Goal: Information Seeking & Learning: Find specific fact

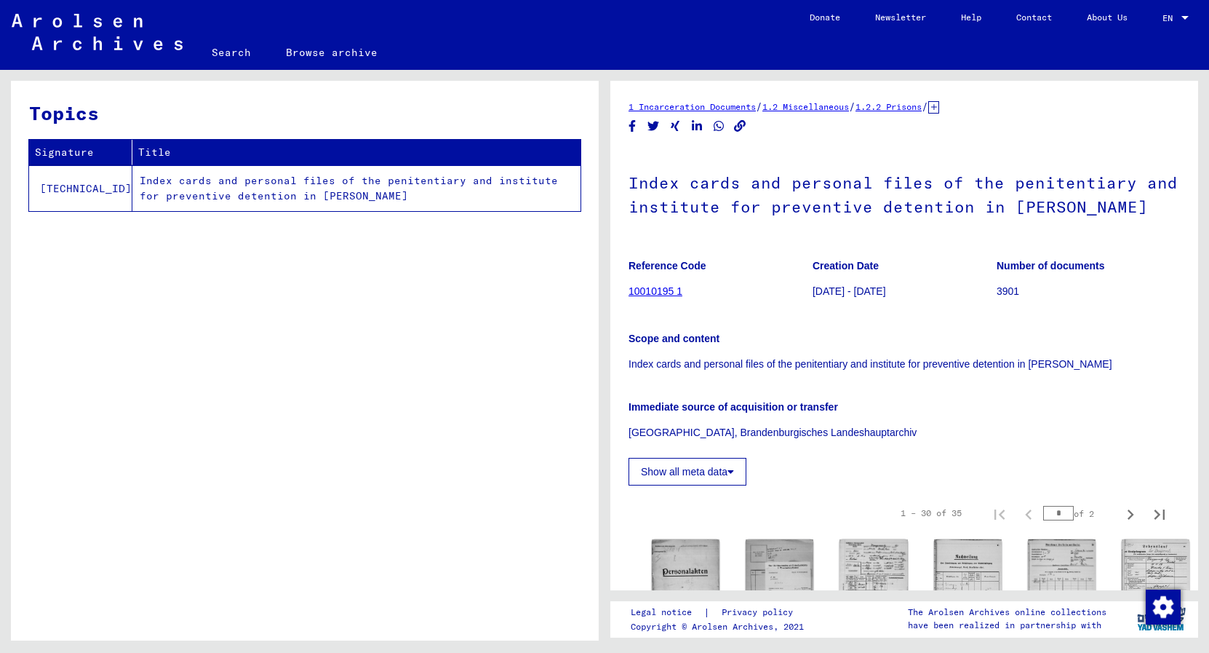
click at [225, 52] on link "Search" at bounding box center [231, 52] width 74 height 35
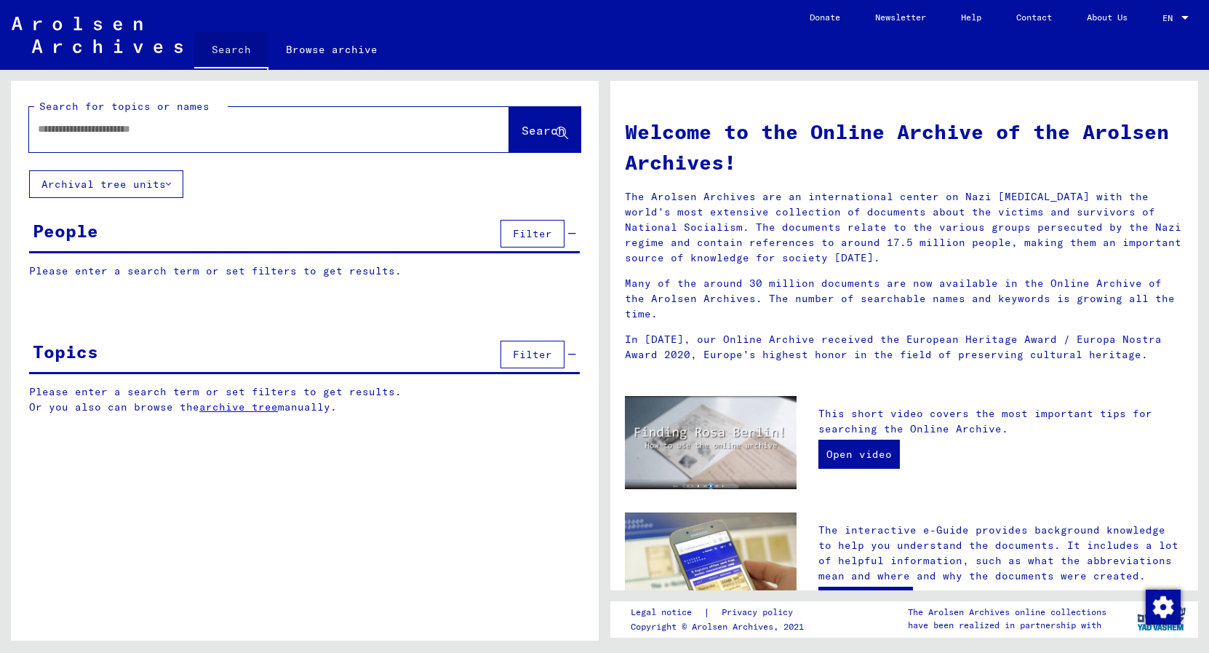
click at [274, 129] on input "text" at bounding box center [252, 129] width 428 height 15
paste input "**********"
type input "**********"
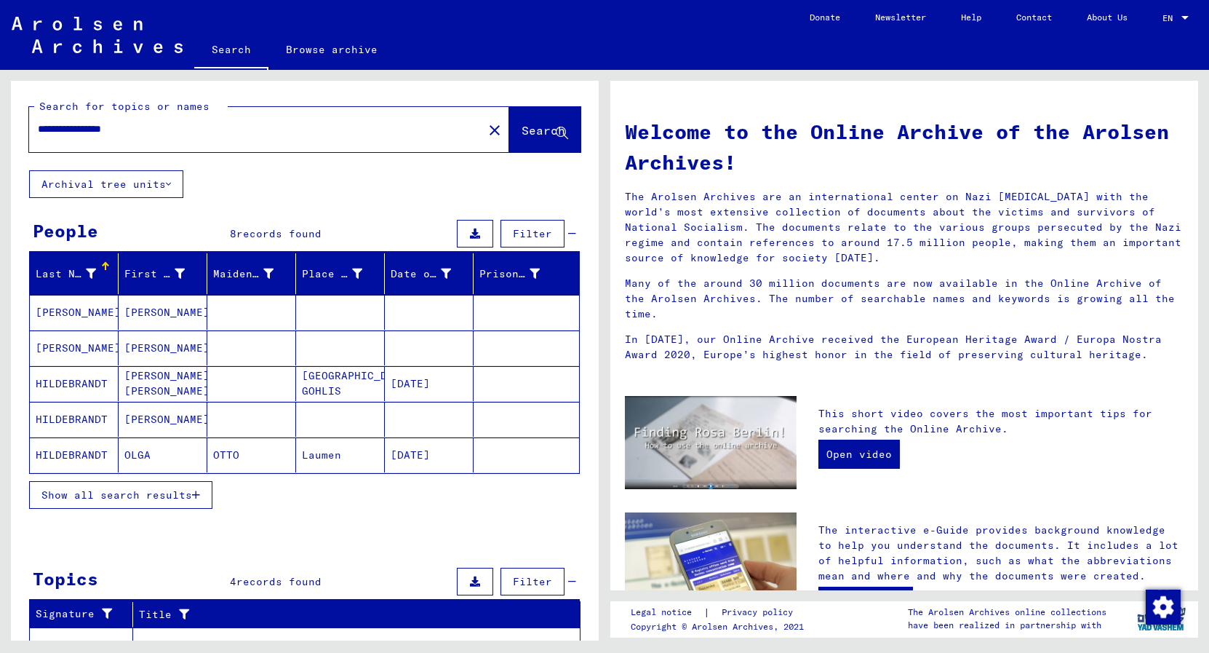
click at [285, 113] on div "**********" at bounding box center [247, 129] width 437 height 33
click at [154, 487] on button "Show all search results" at bounding box center [120, 495] width 183 height 28
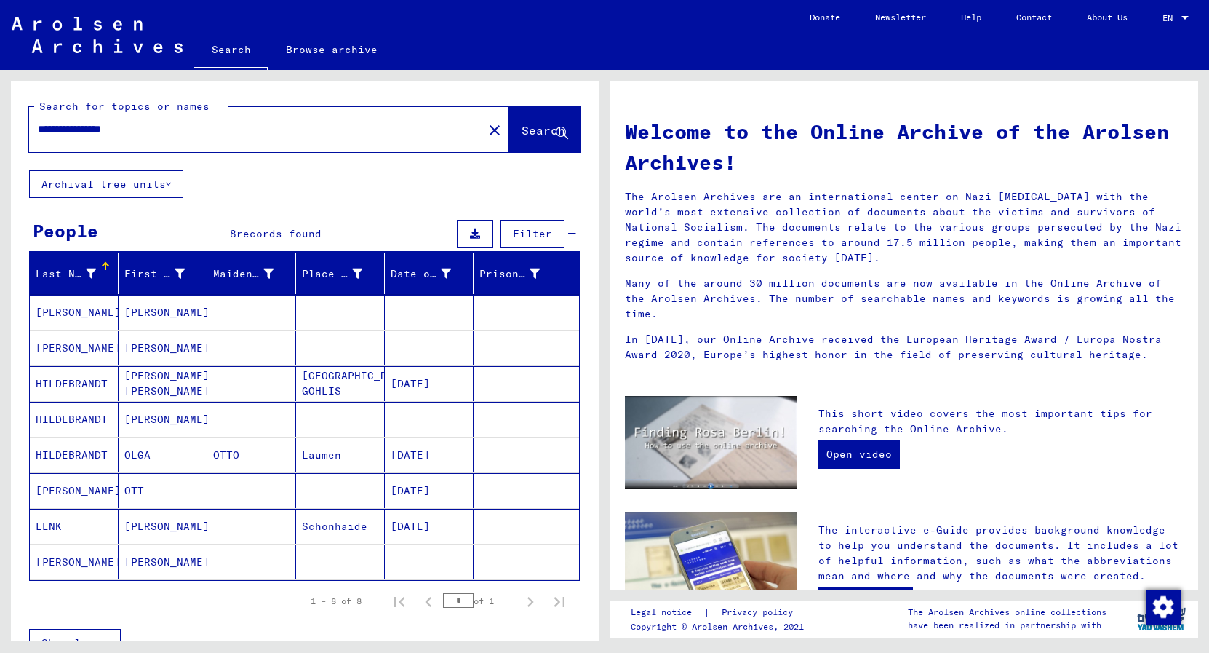
click at [245, 555] on mat-cell at bounding box center [251, 561] width 89 height 35
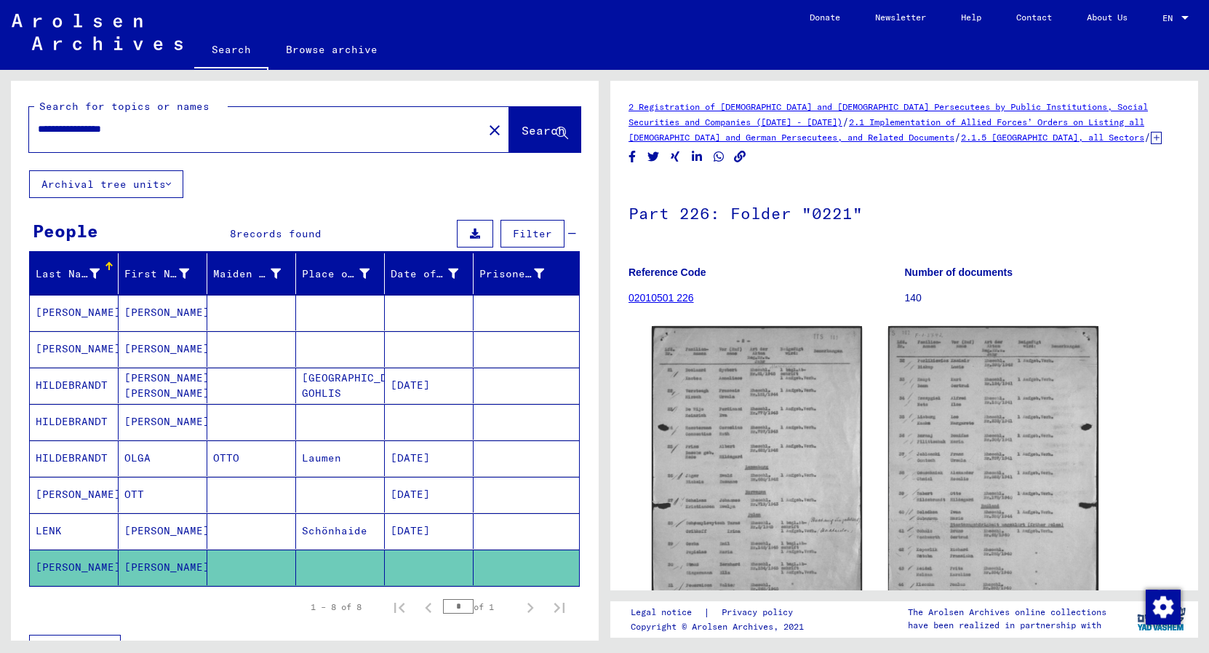
click at [434, 304] on mat-cell at bounding box center [429, 313] width 89 height 36
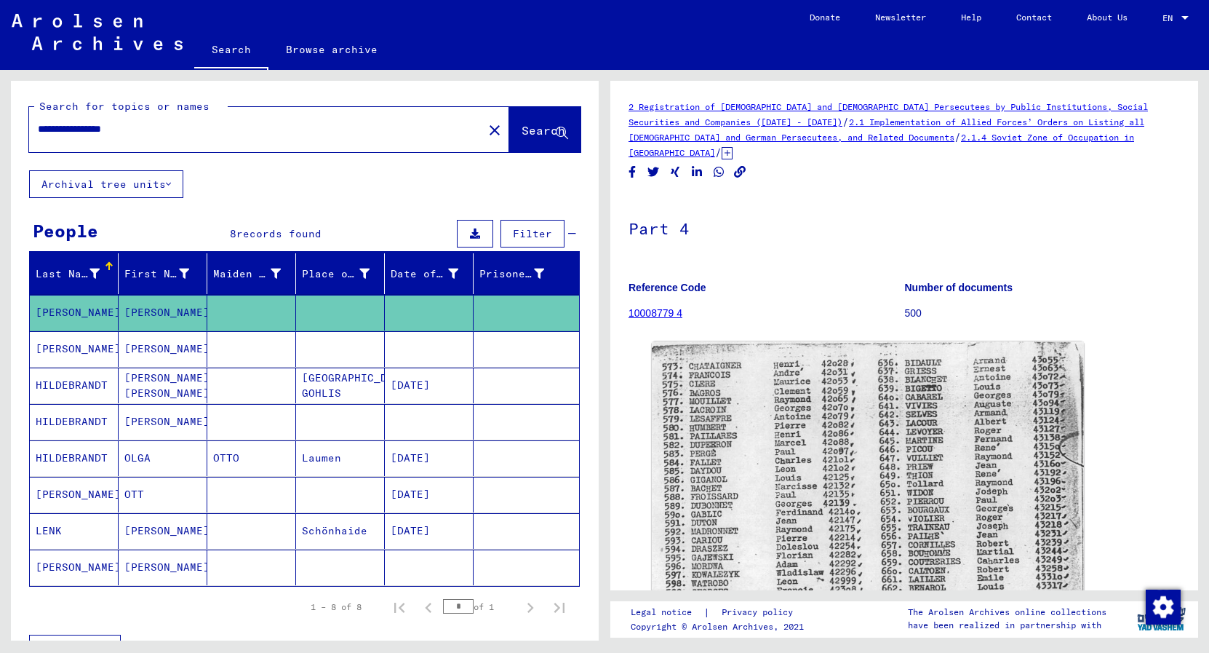
click at [432, 344] on mat-cell at bounding box center [429, 349] width 89 height 36
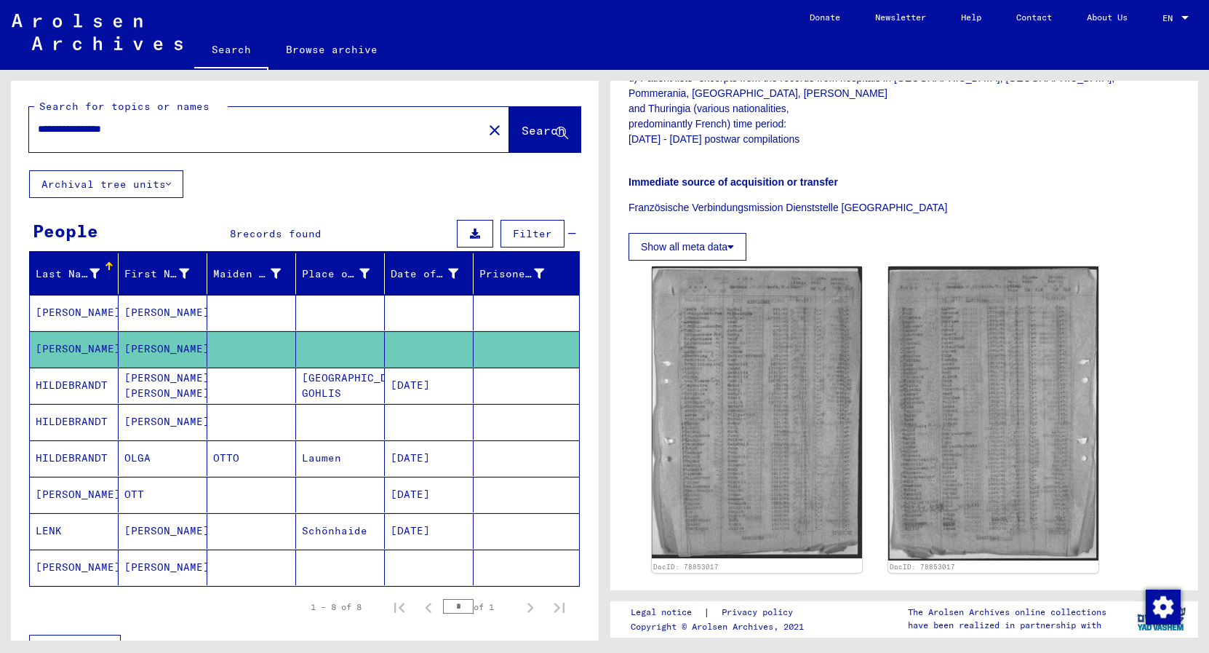
scroll to position [507, 0]
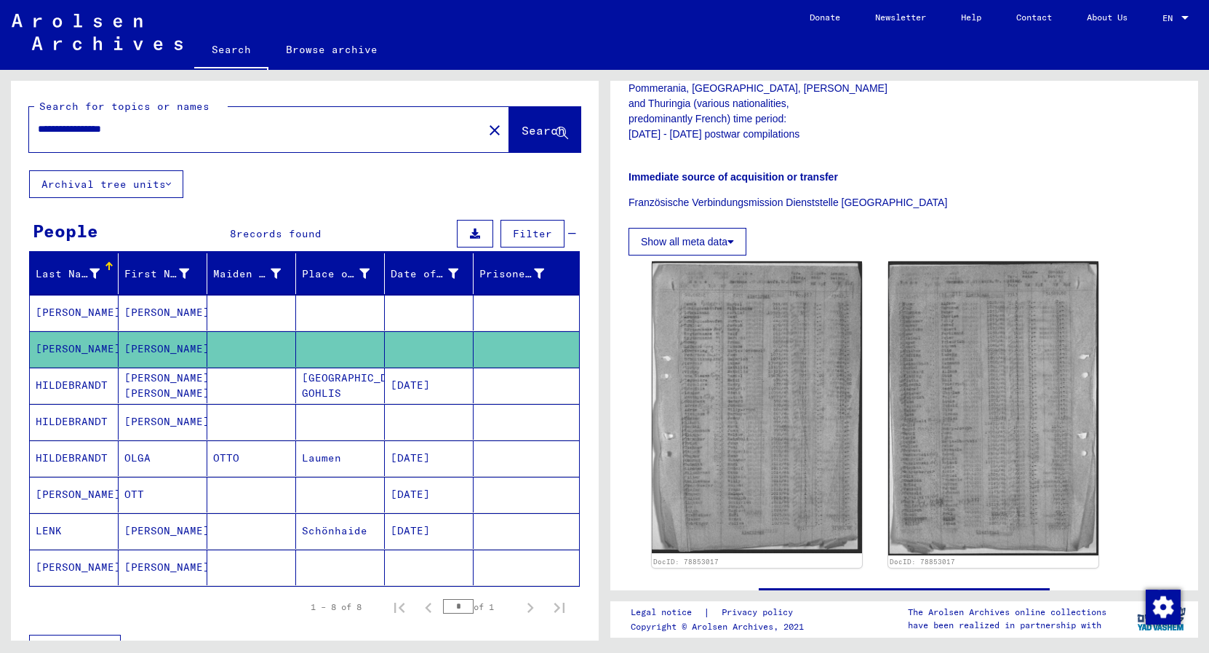
click at [512, 419] on mat-cell at bounding box center [527, 422] width 106 height 36
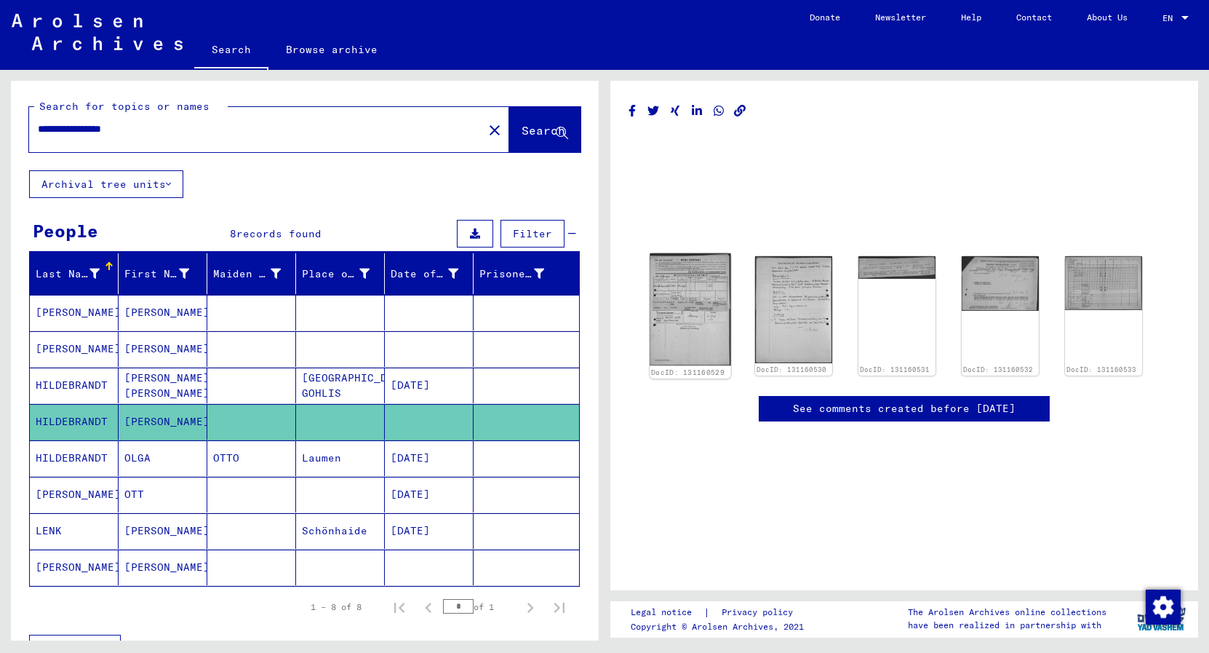
click at [669, 351] on img at bounding box center [690, 309] width 81 height 113
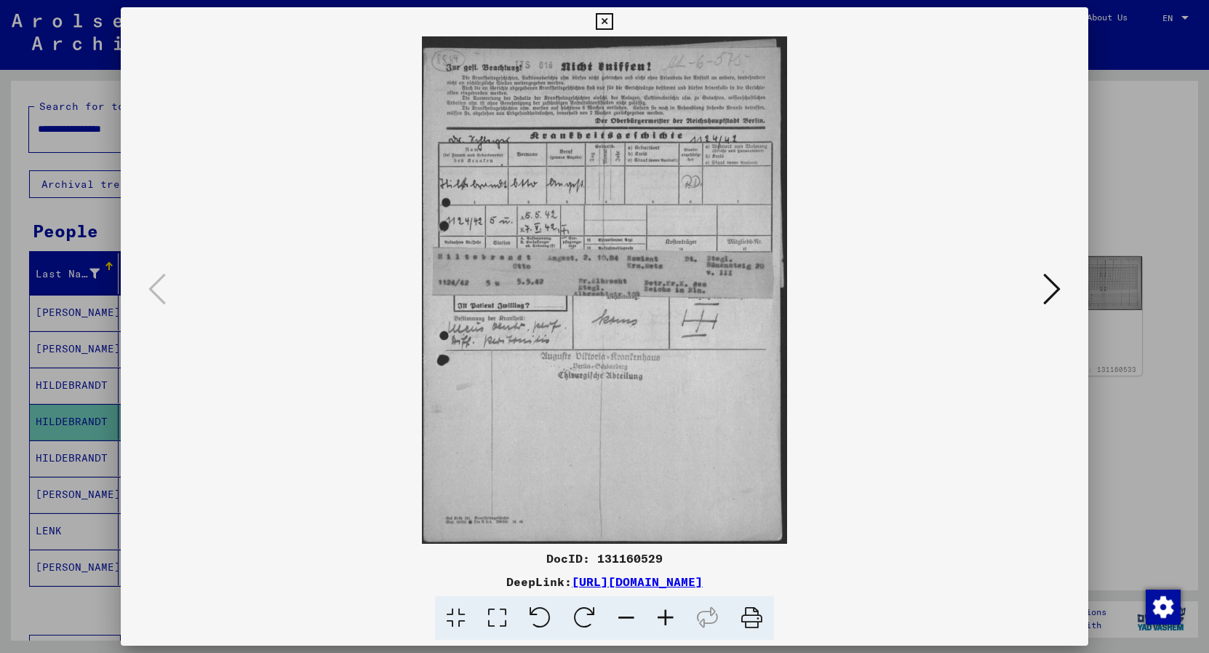
click at [1060, 298] on icon at bounding box center [1052, 288] width 17 height 35
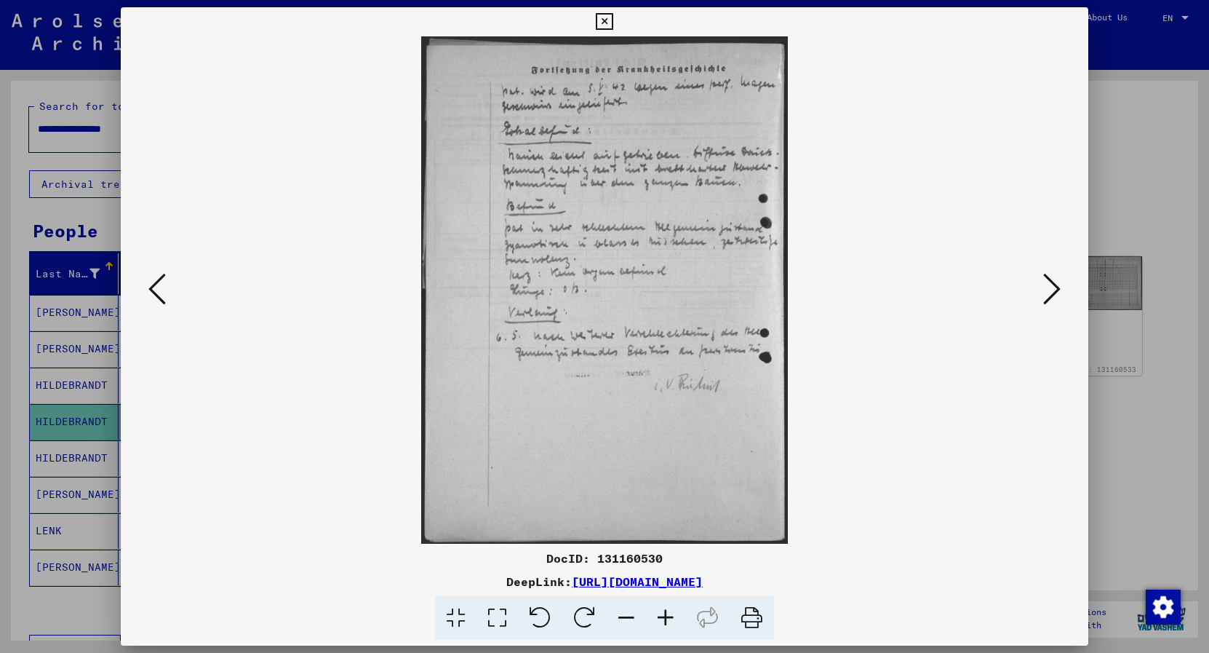
click at [1060, 298] on icon at bounding box center [1052, 288] width 17 height 35
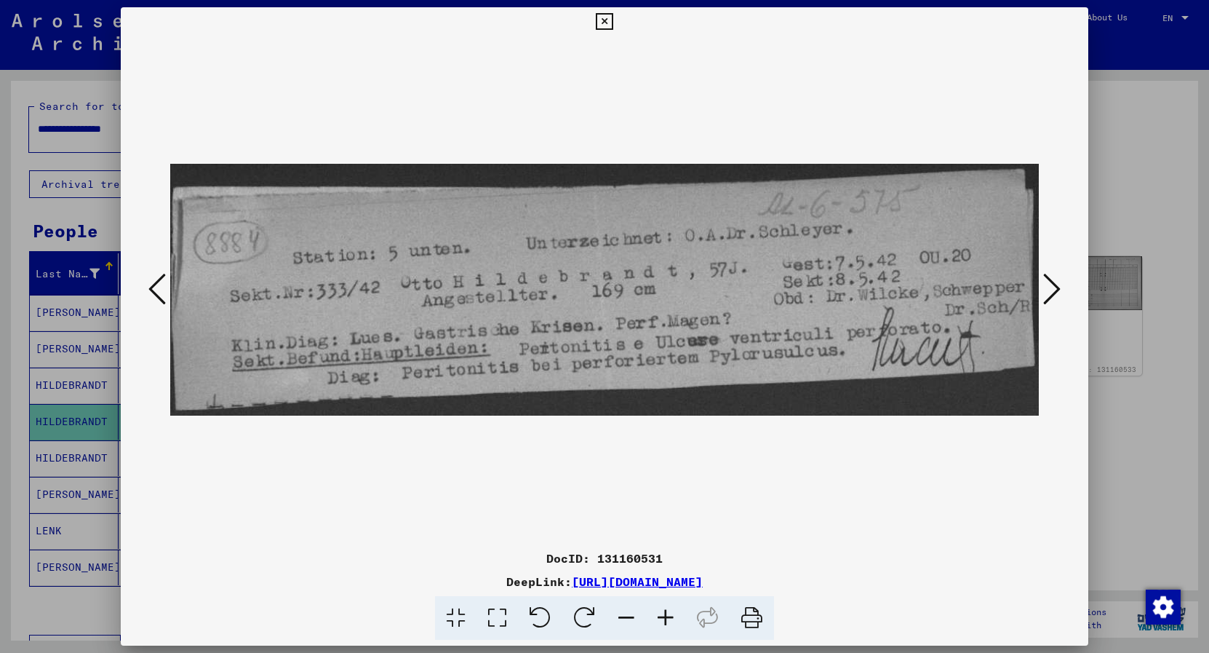
click at [151, 293] on icon at bounding box center [156, 288] width 17 height 35
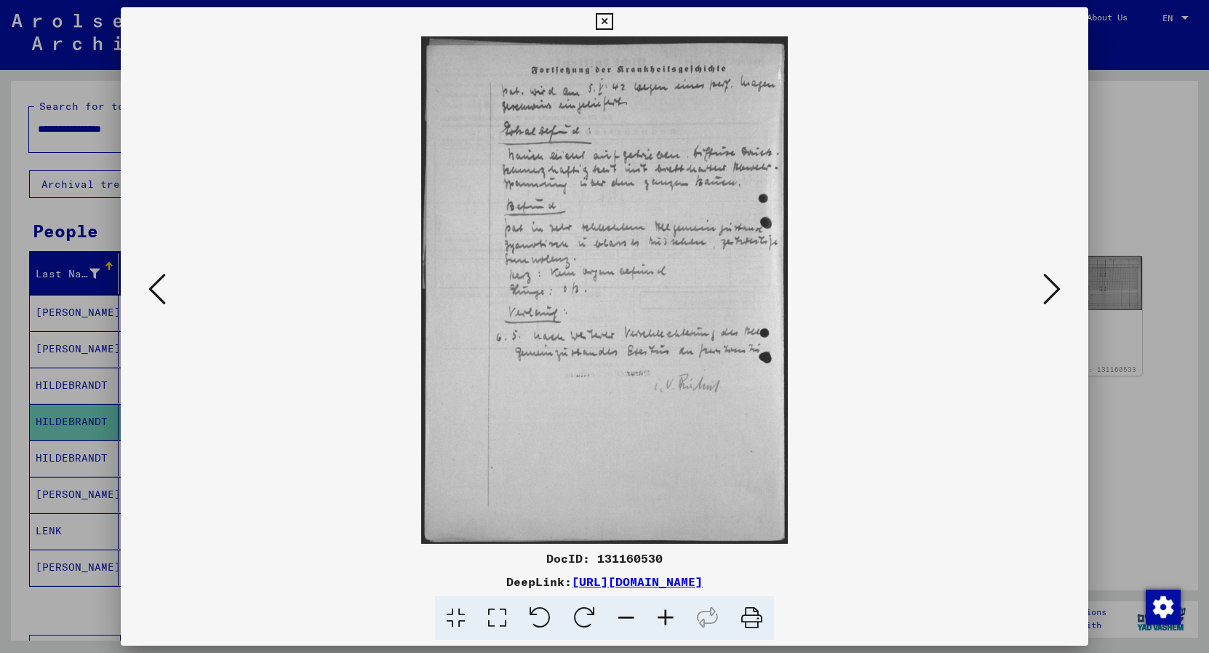
click at [1047, 285] on icon at bounding box center [1052, 288] width 17 height 35
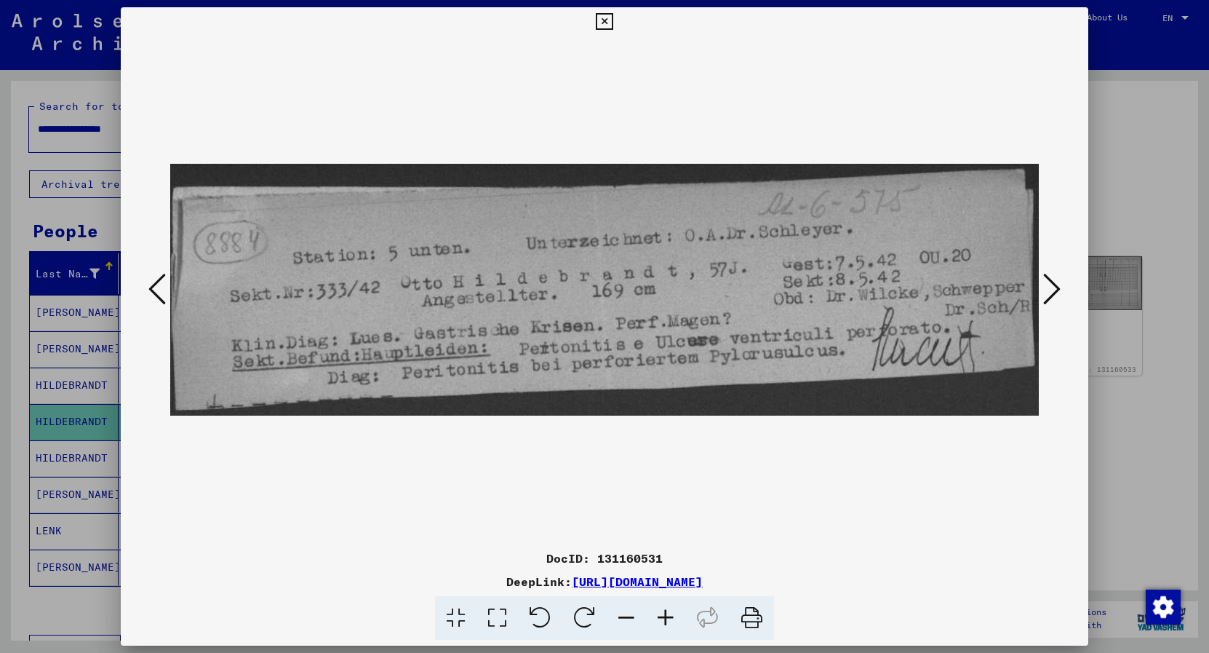
click at [1047, 285] on icon at bounding box center [1052, 288] width 17 height 35
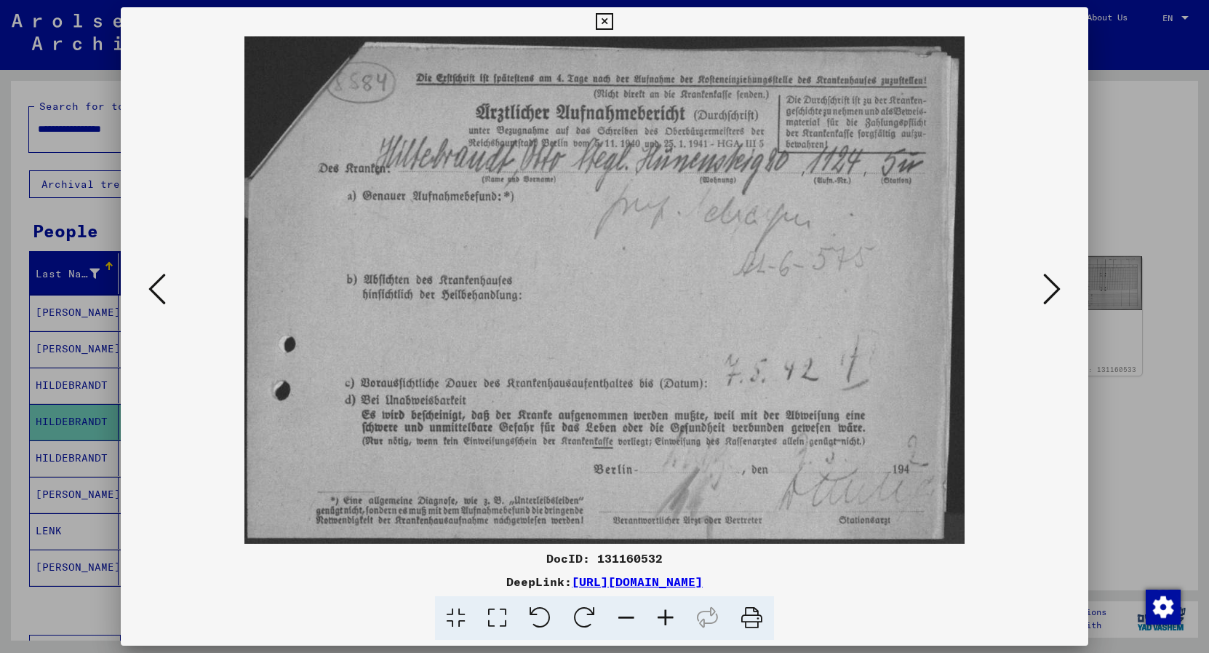
click at [1129, 183] on div at bounding box center [604, 326] width 1209 height 653
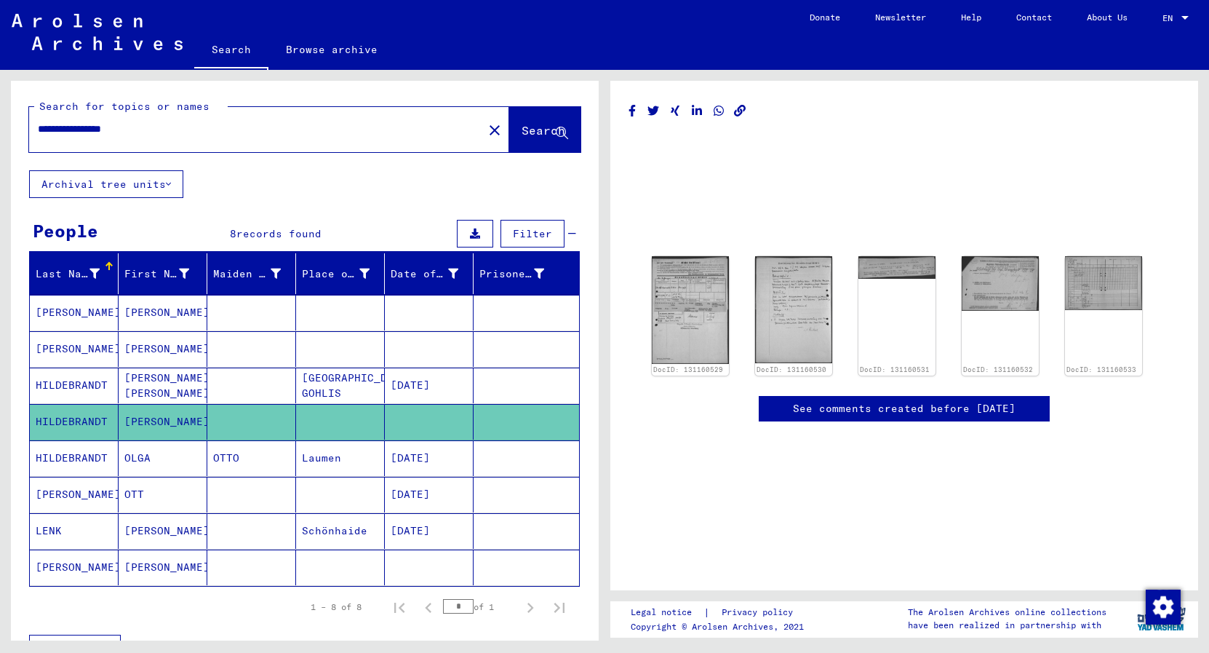
click at [455, 549] on mat-cell at bounding box center [429, 567] width 89 height 36
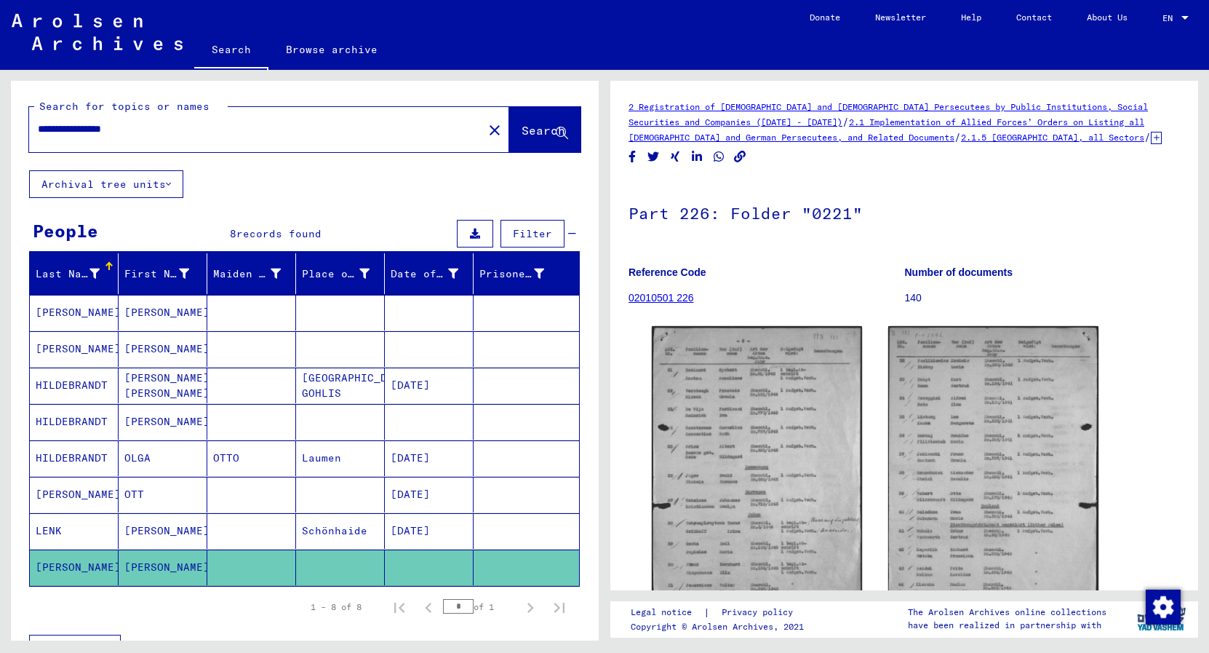
click at [449, 528] on mat-cell "[DATE]" at bounding box center [429, 531] width 89 height 36
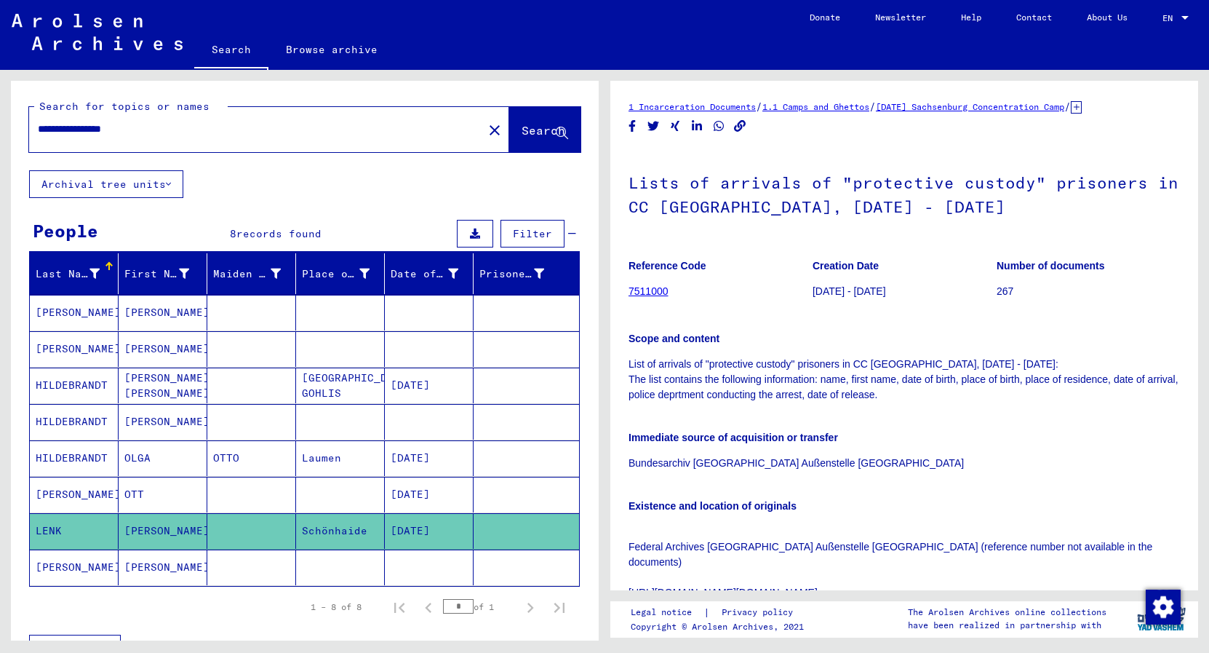
click at [451, 497] on mat-cell "[DATE]" at bounding box center [429, 495] width 89 height 36
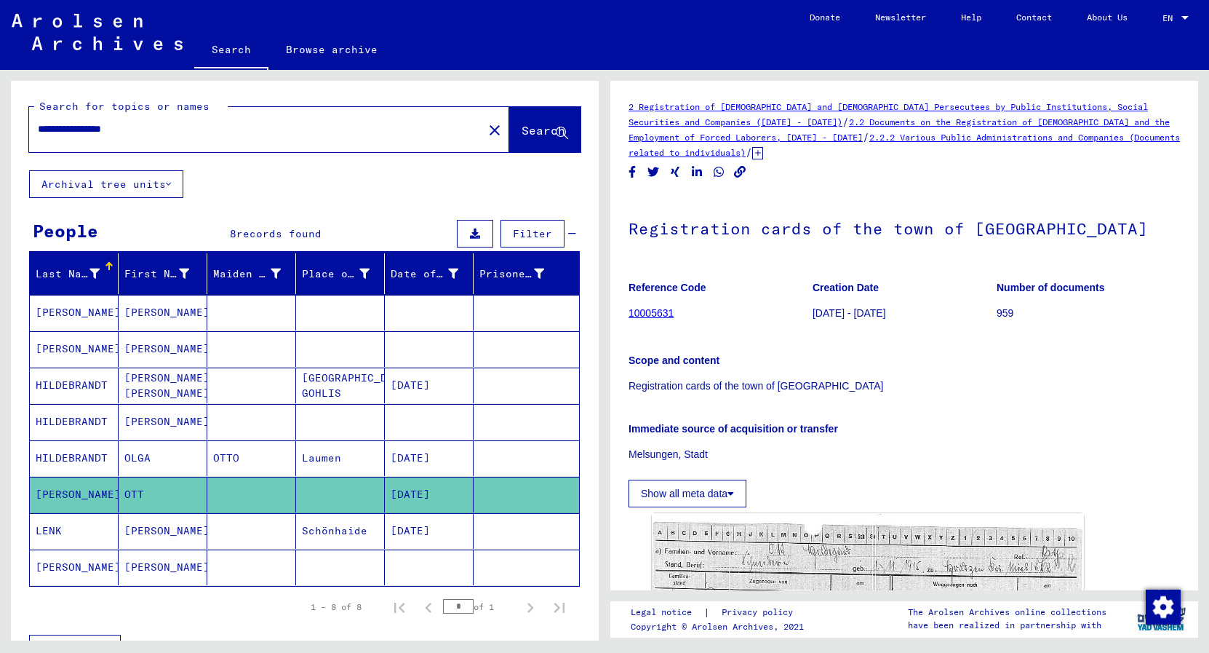
click at [453, 539] on mat-cell "[DATE]" at bounding box center [429, 531] width 89 height 36
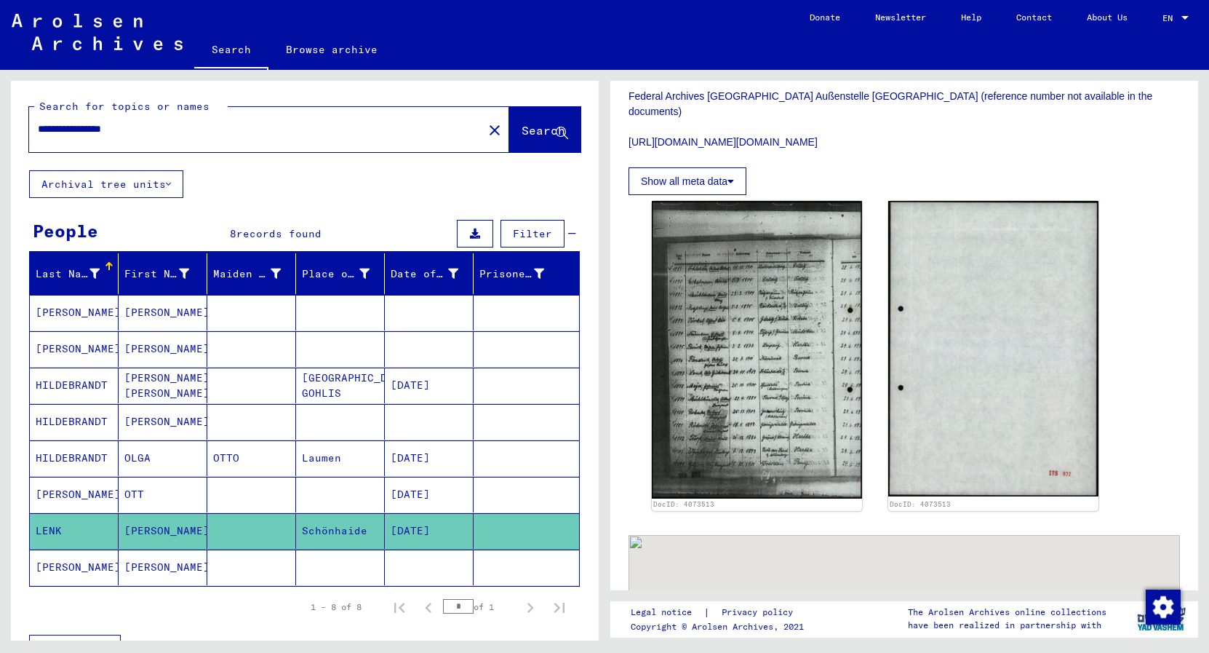
scroll to position [497, 0]
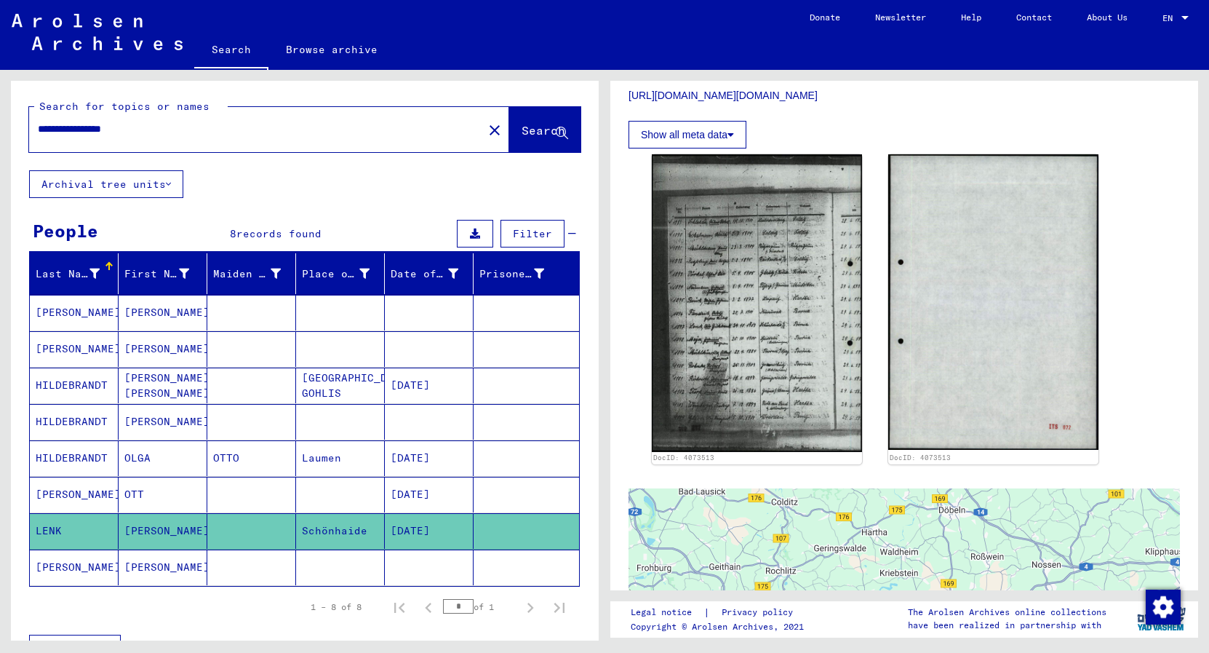
click at [506, 461] on mat-cell at bounding box center [527, 458] width 106 height 36
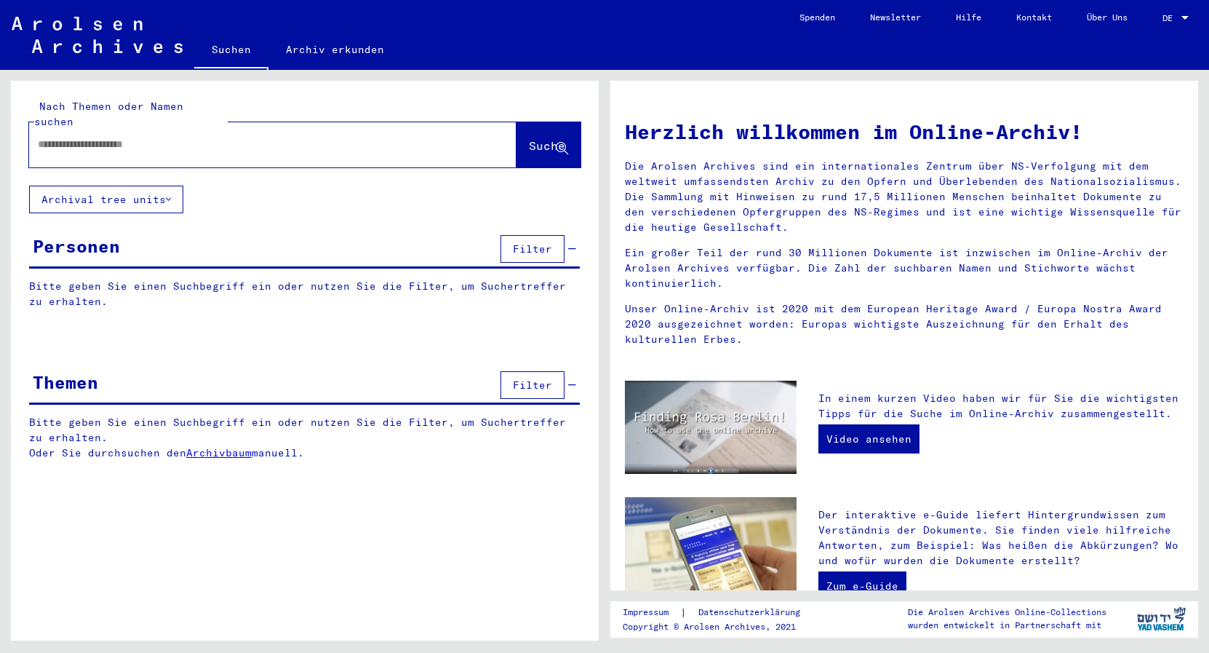
click at [325, 137] on input "text" at bounding box center [255, 144] width 435 height 15
paste input "**********"
type input "**********"
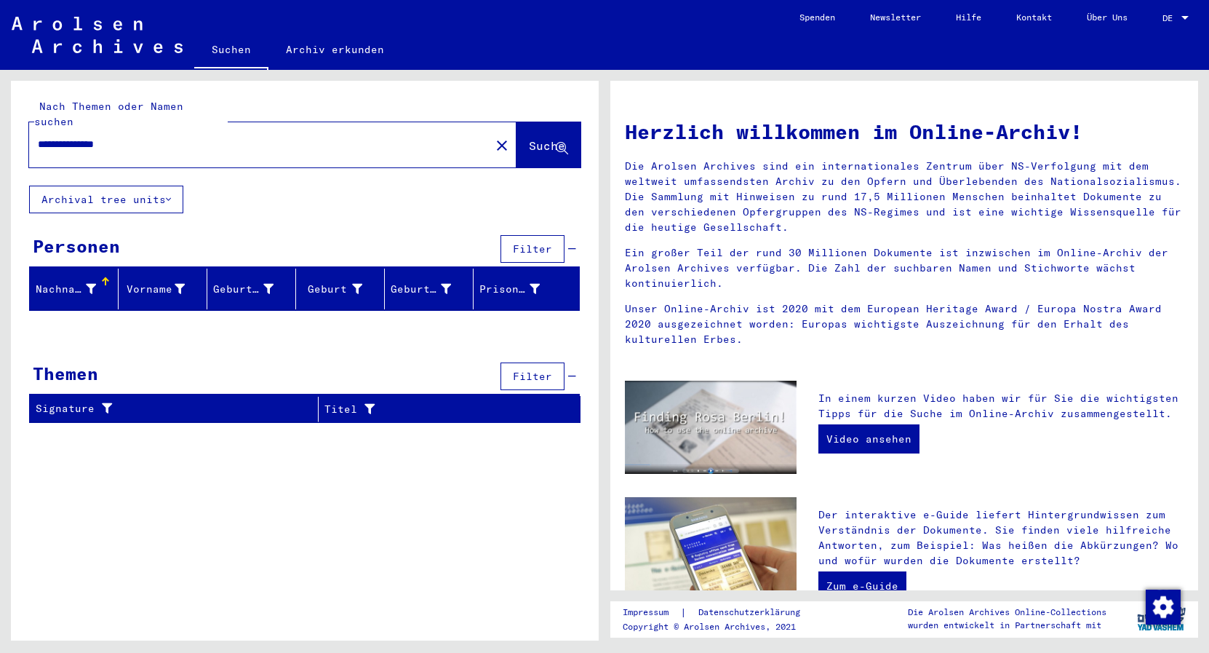
click at [493, 137] on mat-icon "close" at bounding box center [501, 145] width 17 height 17
